Goal: Information Seeking & Learning: Check status

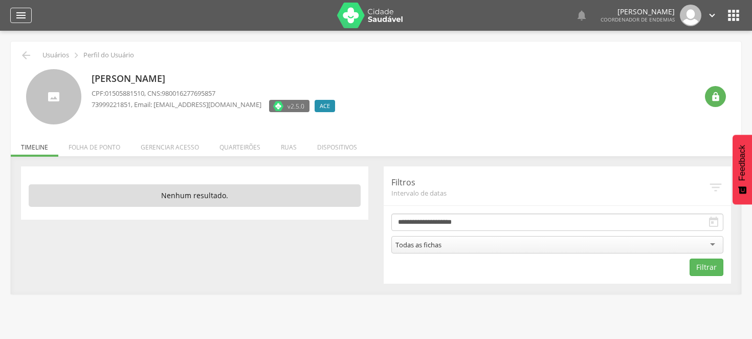
click at [17, 14] on icon "" at bounding box center [21, 15] width 12 height 12
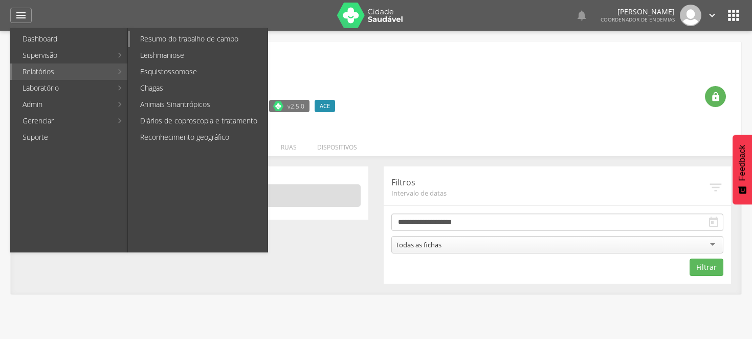
click at [154, 41] on link "Resumo do trabalho de campo" at bounding box center [199, 39] width 138 height 16
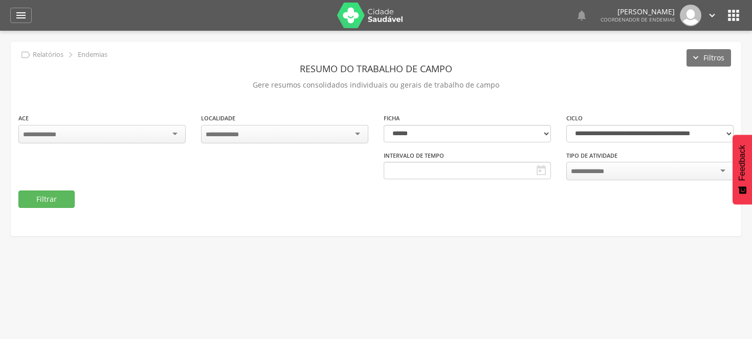
type input "**********"
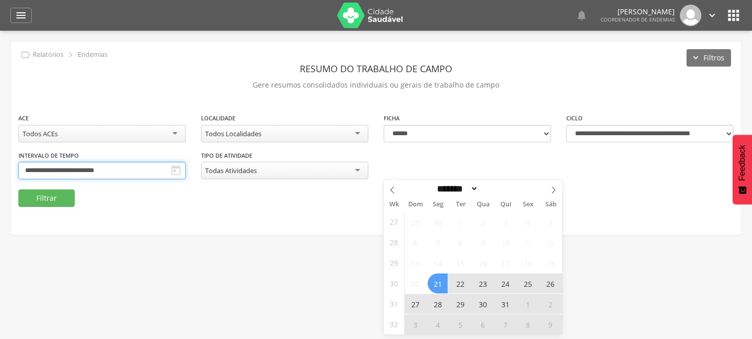
click at [186, 167] on input "**********" at bounding box center [101, 170] width 167 height 17
click at [549, 187] on span at bounding box center [553, 188] width 17 height 17
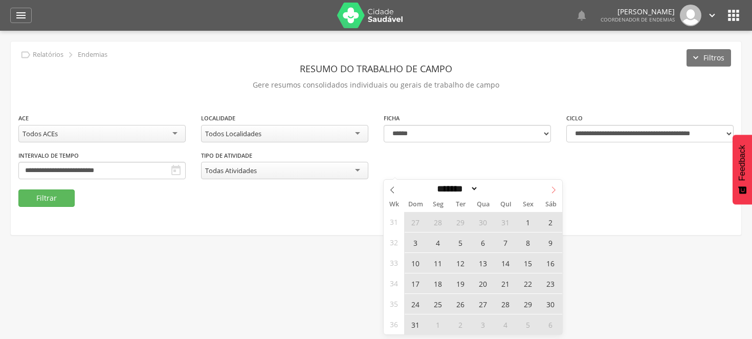
click at [553, 187] on icon at bounding box center [554, 189] width 4 height 7
select select "*"
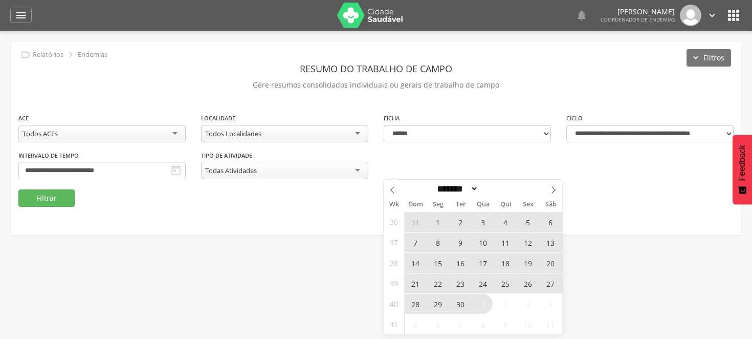
click at [417, 280] on span "21" at bounding box center [415, 283] width 20 height 20
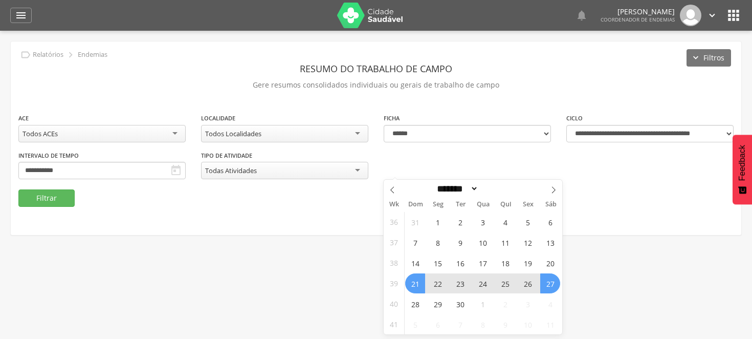
click at [541, 283] on span "27" at bounding box center [550, 283] width 20 height 20
type input "**********"
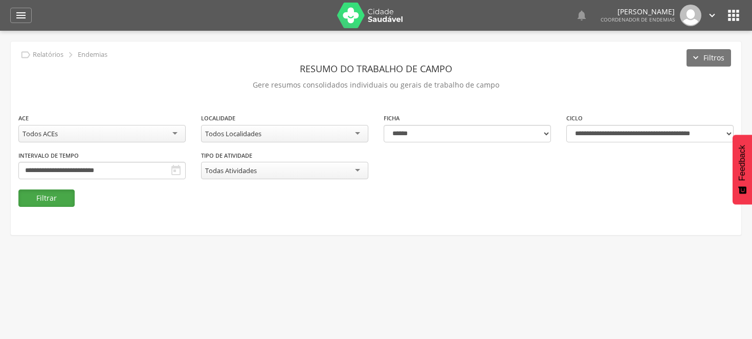
click at [63, 193] on button "Filtrar" at bounding box center [46, 197] width 56 height 17
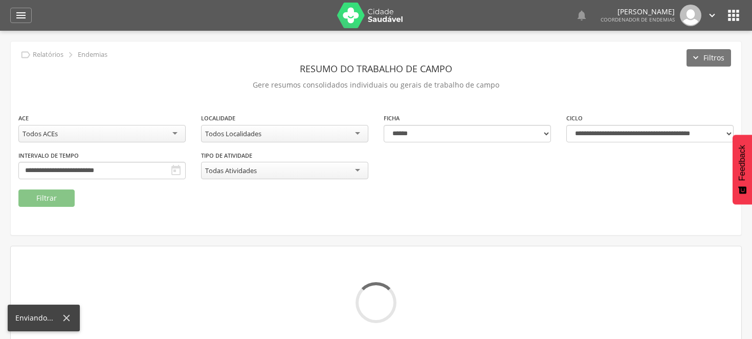
click at [558, 291] on div at bounding box center [376, 302] width 730 height 41
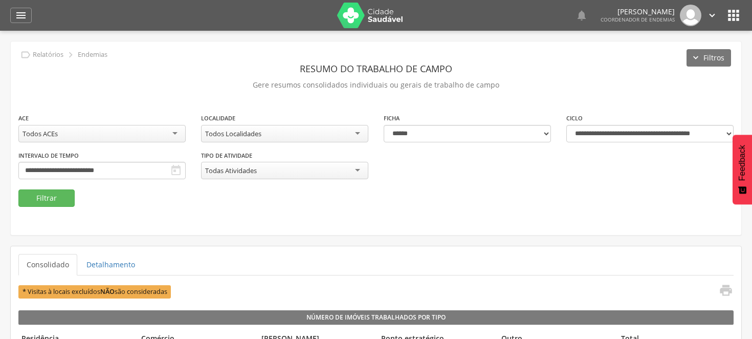
click at [360, 129] on div "Todos Localidades" at bounding box center [284, 133] width 167 height 17
click at [44, 193] on button "Filtrar" at bounding box center [46, 197] width 56 height 17
click at [24, 192] on button "Filtrar" at bounding box center [46, 197] width 56 height 17
click at [356, 126] on div "175 - Centro" at bounding box center [284, 133] width 167 height 17
click at [53, 191] on button "Filtrar" at bounding box center [46, 197] width 56 height 17
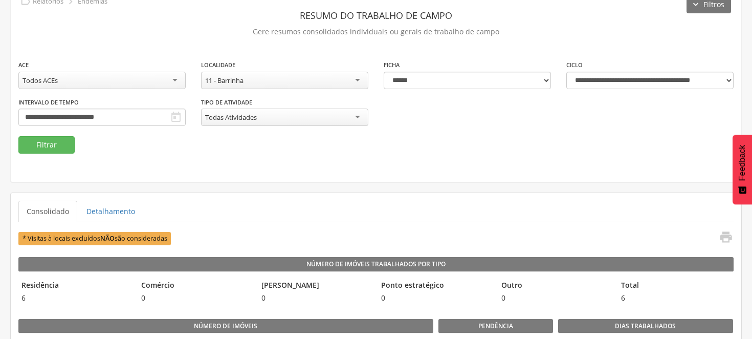
scroll to position [31, 0]
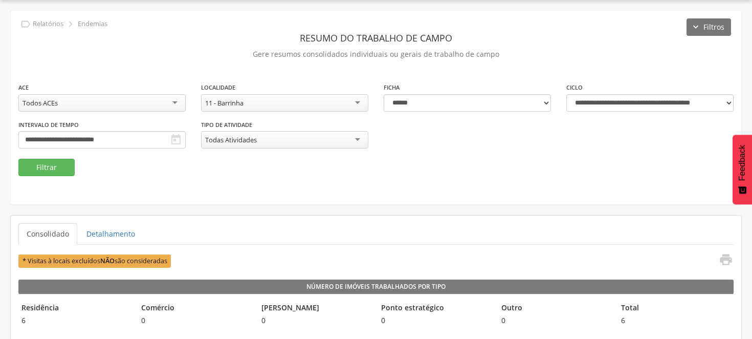
click at [359, 102] on div "11 - Barrinha" at bounding box center [284, 102] width 167 height 17
click at [58, 165] on button "Filtrar" at bounding box center [46, 167] width 56 height 17
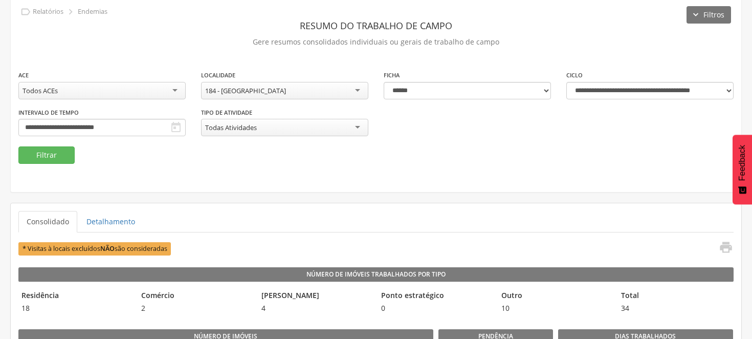
scroll to position [31, 0]
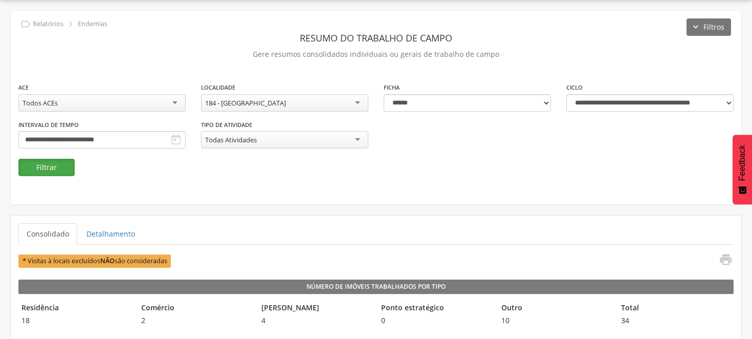
click at [59, 168] on button "Filtrar" at bounding box center [46, 167] width 56 height 17
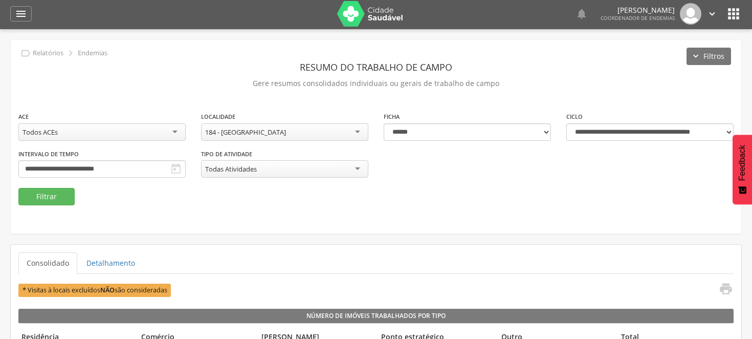
scroll to position [0, 0]
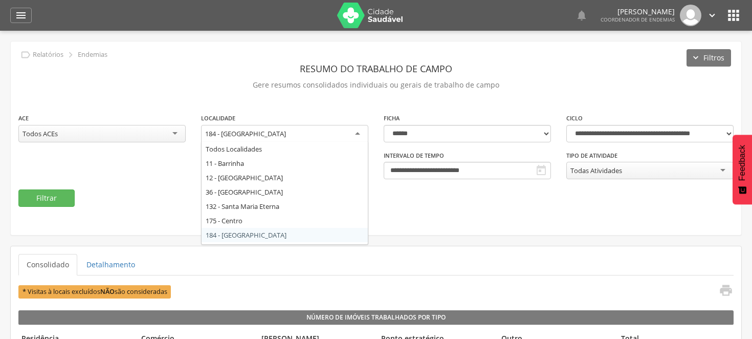
click at [359, 131] on div "184 - [GEOGRAPHIC_DATA]" at bounding box center [284, 134] width 167 height 18
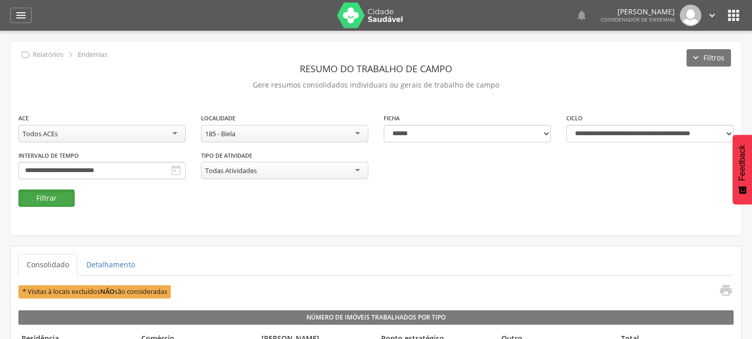
click at [70, 196] on button "Filtrar" at bounding box center [46, 197] width 56 height 17
click at [51, 197] on button "Filtrar" at bounding box center [46, 197] width 56 height 17
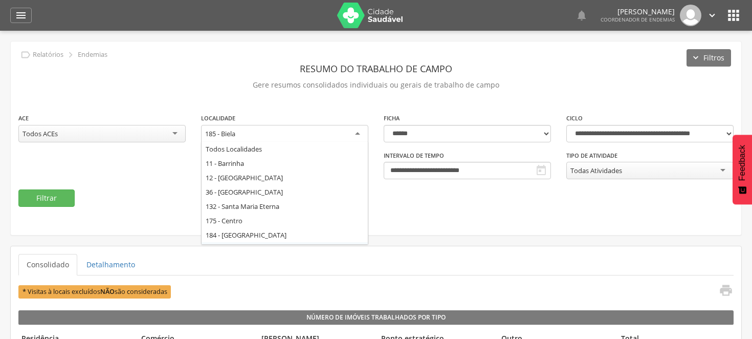
click at [357, 133] on div "185 - Biela" at bounding box center [284, 134] width 167 height 18
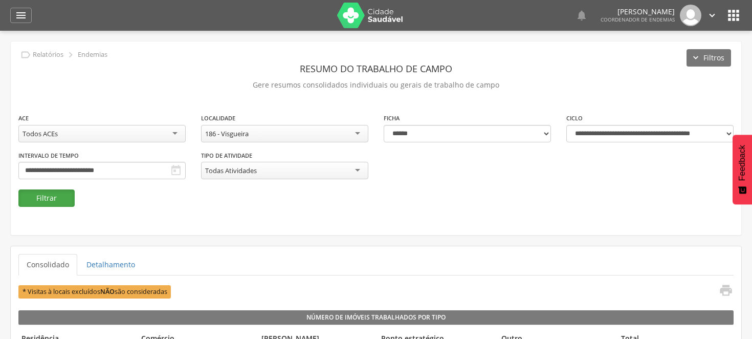
click at [62, 200] on button "Filtrar" at bounding box center [46, 197] width 56 height 17
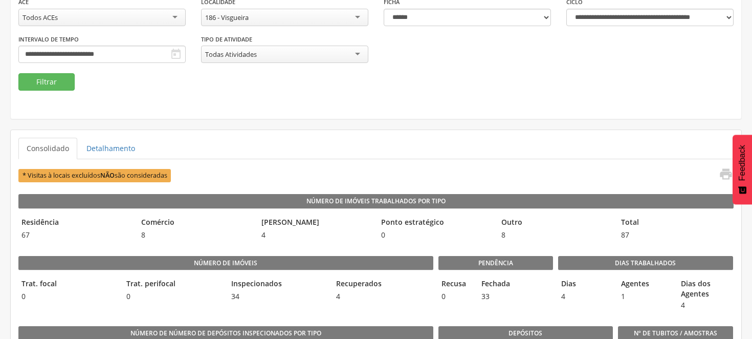
scroll to position [87, 0]
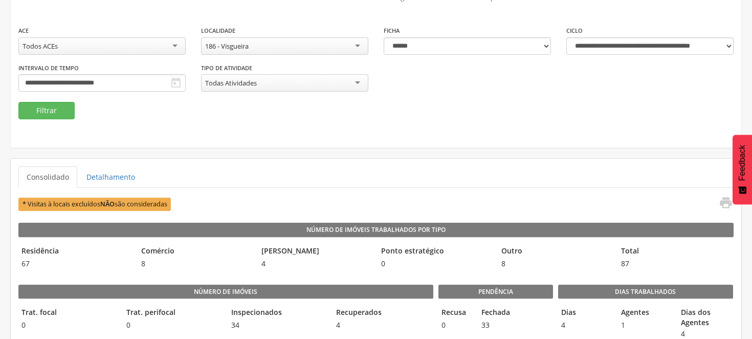
click at [359, 42] on div "186 - Visgueira" at bounding box center [284, 45] width 167 height 17
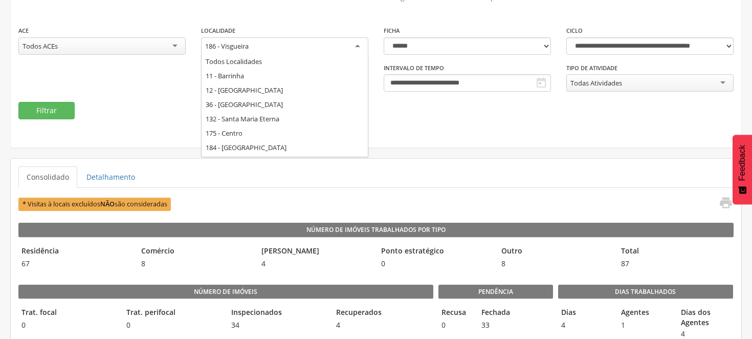
scroll to position [0, 0]
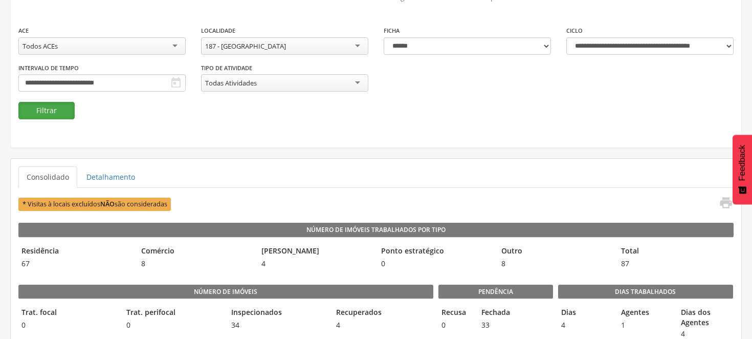
click at [47, 106] on button "Filtrar" at bounding box center [46, 110] width 56 height 17
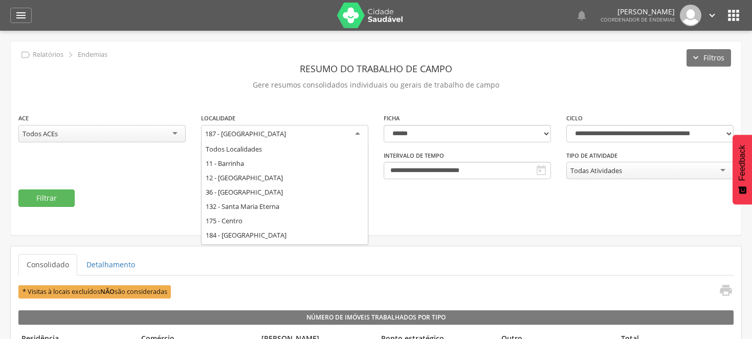
click at [360, 131] on div "187 - [GEOGRAPHIC_DATA]" at bounding box center [284, 134] width 167 height 18
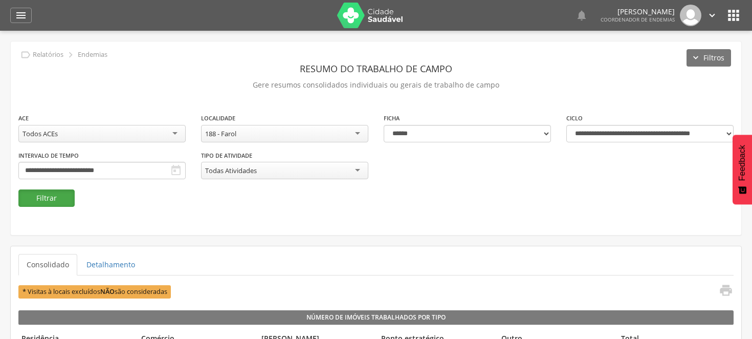
click at [68, 198] on button "Filtrar" at bounding box center [46, 197] width 56 height 17
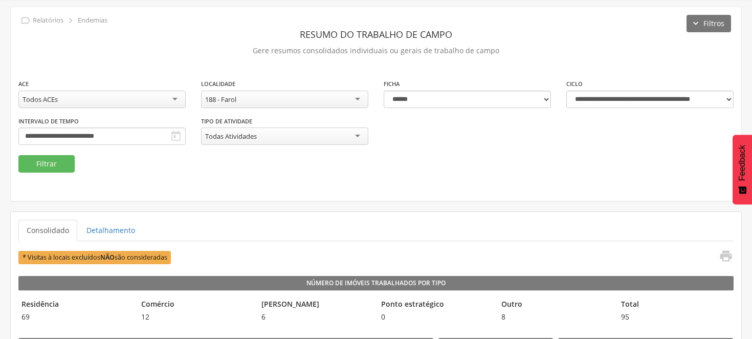
scroll to position [31, 0]
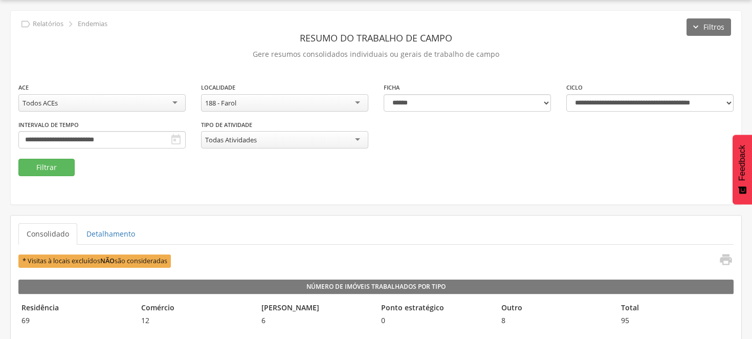
click at [361, 100] on div "188 - Farol" at bounding box center [284, 102] width 167 height 17
click at [57, 161] on button "Filtrar" at bounding box center [46, 167] width 56 height 17
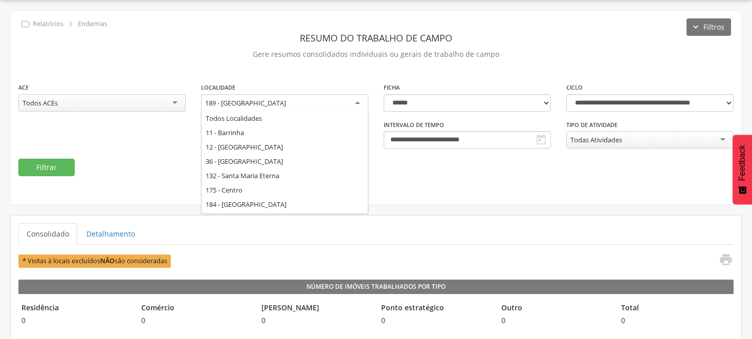
click at [358, 101] on div "189 - [GEOGRAPHIC_DATA]" at bounding box center [284, 103] width 167 height 18
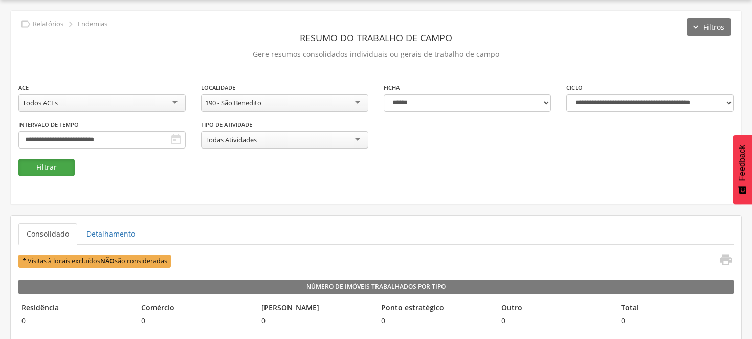
click at [51, 161] on button "Filtrar" at bounding box center [46, 167] width 56 height 17
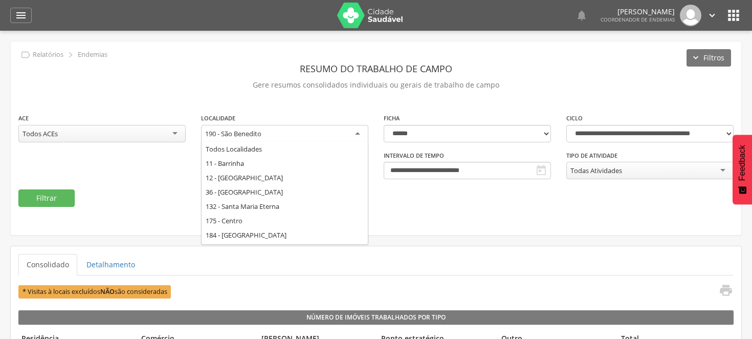
click at [355, 130] on div "190 - São Benedito" at bounding box center [284, 134] width 167 height 18
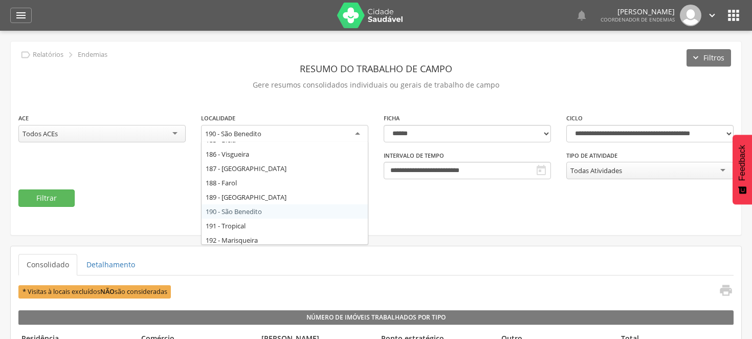
scroll to position [113, 0]
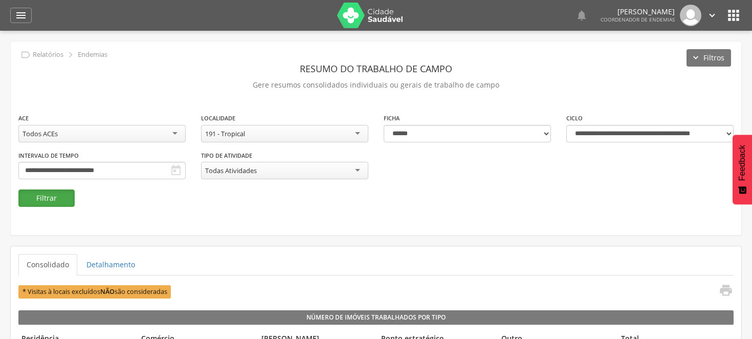
click at [62, 195] on button "Filtrar" at bounding box center [46, 197] width 56 height 17
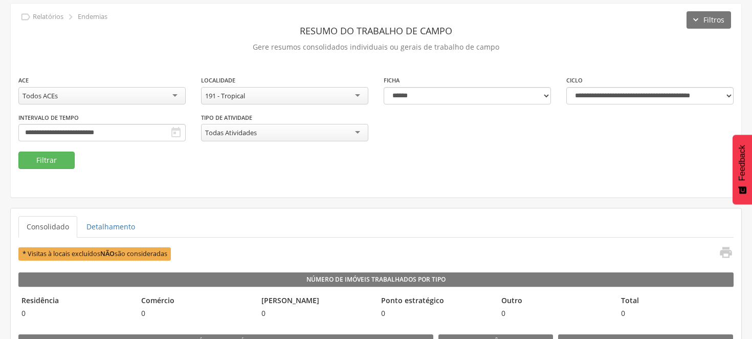
scroll to position [57, 0]
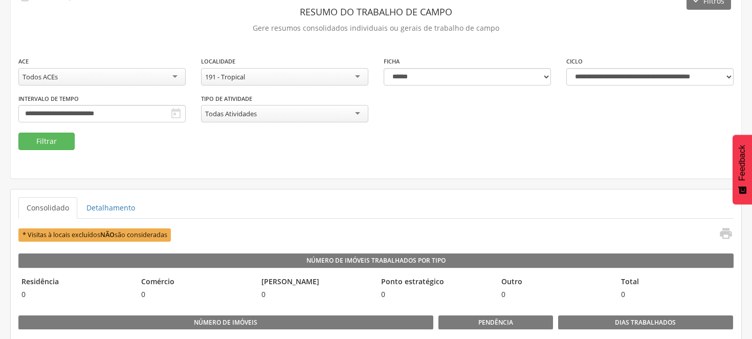
click at [360, 77] on div "191 - Tropical" at bounding box center [284, 76] width 167 height 17
click at [67, 143] on button "Filtrar" at bounding box center [46, 140] width 56 height 17
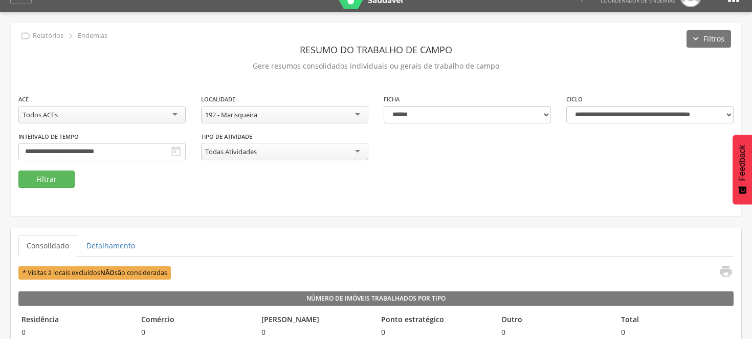
scroll to position [0, 0]
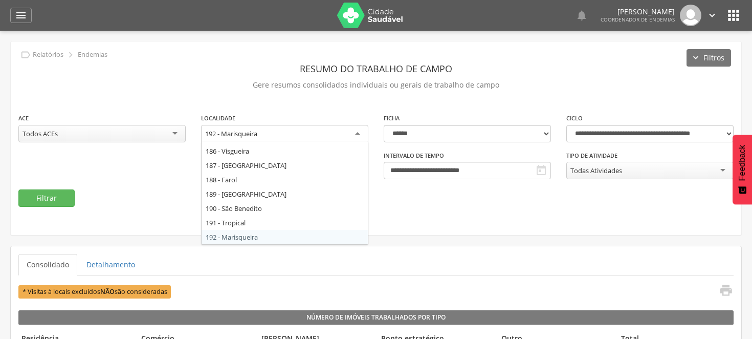
click at [358, 131] on div "192 - Marisqueira" at bounding box center [284, 134] width 167 height 18
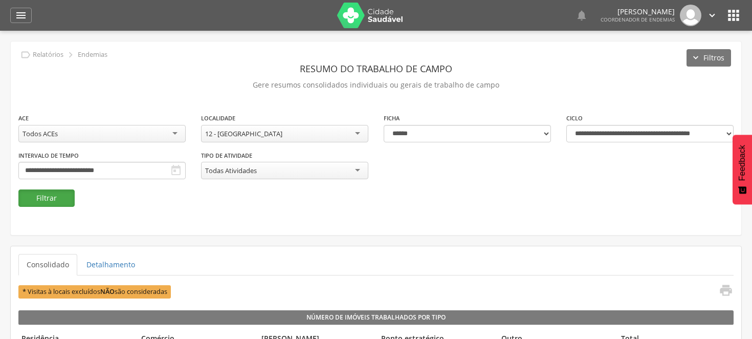
click at [49, 193] on button "Filtrar" at bounding box center [46, 197] width 56 height 17
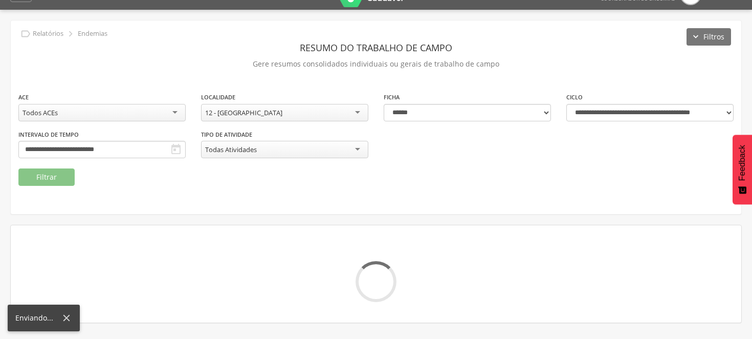
scroll to position [31, 0]
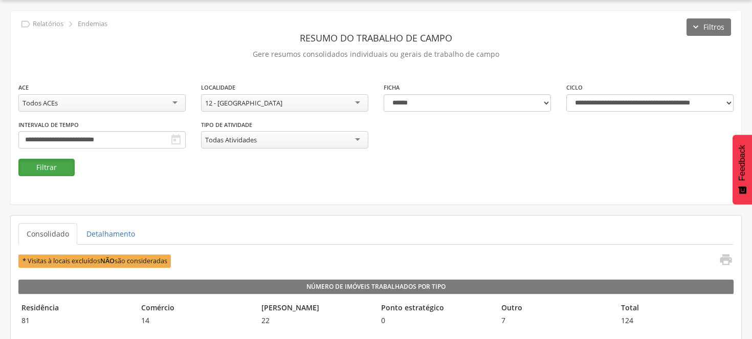
click at [54, 165] on button "Filtrar" at bounding box center [46, 167] width 56 height 17
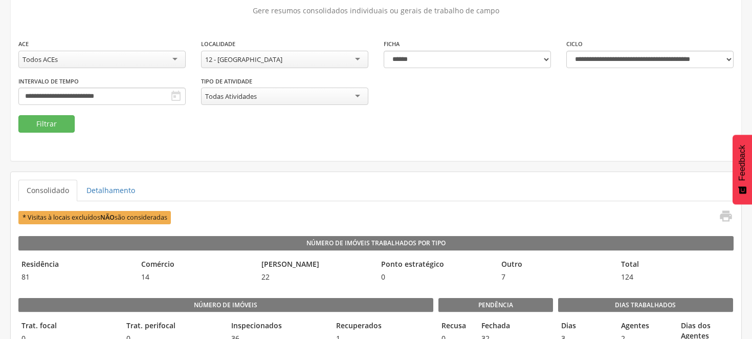
scroll to position [0, 0]
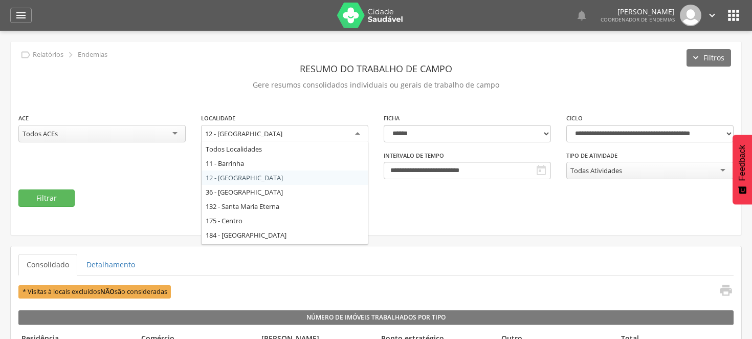
click at [359, 133] on div "12 - [GEOGRAPHIC_DATA]" at bounding box center [284, 134] width 167 height 18
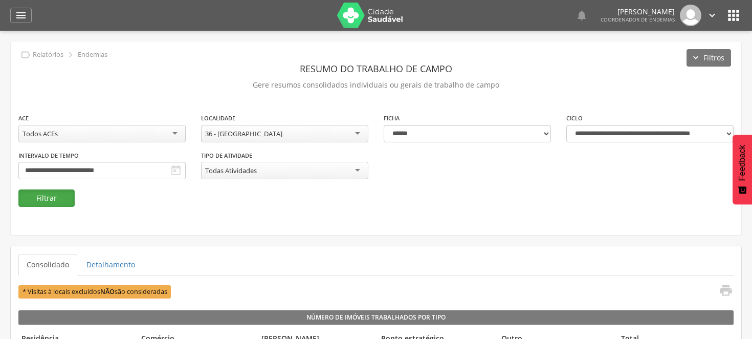
click at [70, 196] on button "Filtrar" at bounding box center [46, 197] width 56 height 17
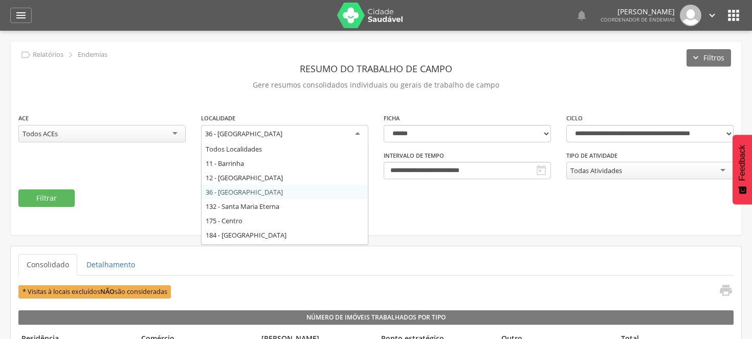
click at [359, 128] on div "36 - [GEOGRAPHIC_DATA]" at bounding box center [284, 134] width 167 height 18
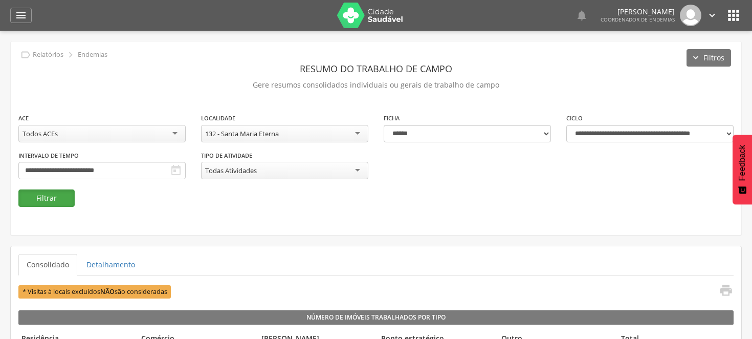
click at [55, 193] on button "Filtrar" at bounding box center [46, 197] width 56 height 17
click at [31, 198] on button "Filtrar" at bounding box center [46, 197] width 56 height 17
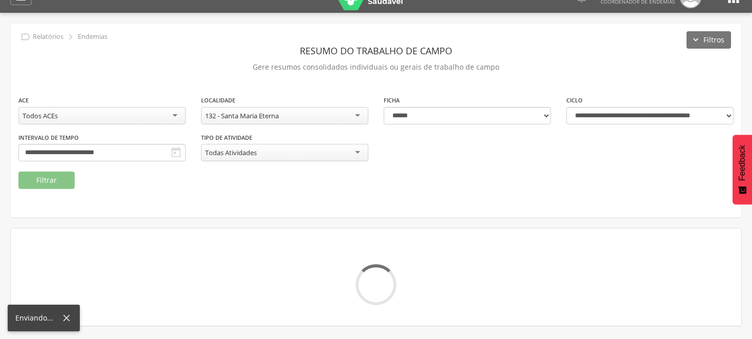
scroll to position [31, 0]
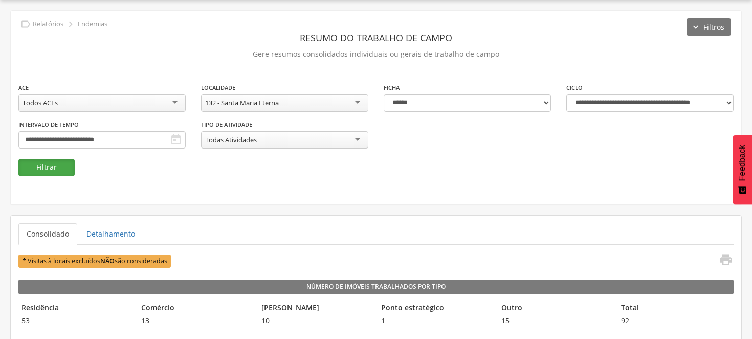
click at [65, 166] on button "Filtrar" at bounding box center [46, 167] width 56 height 17
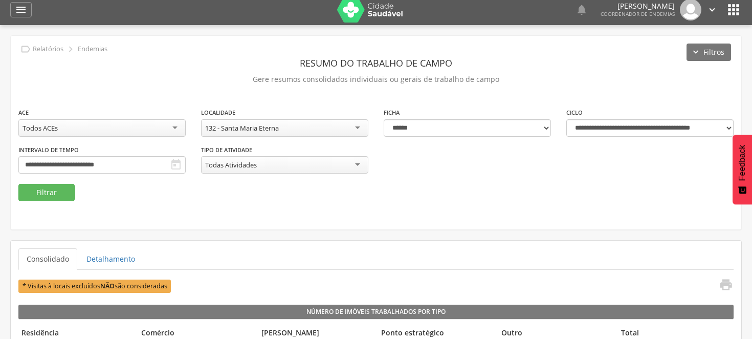
scroll to position [0, 0]
